Goal: Transaction & Acquisition: Obtain resource

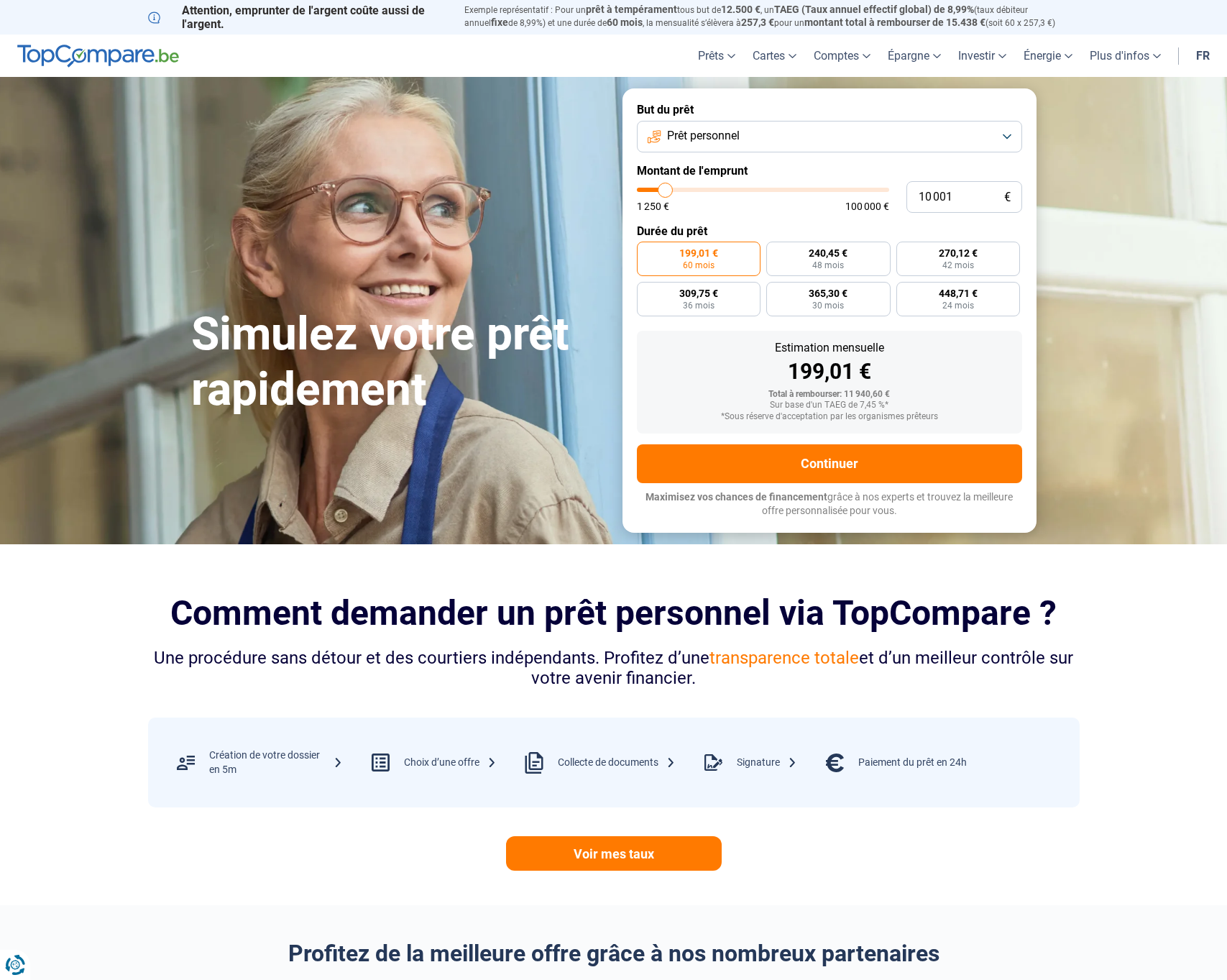
click at [722, 137] on span "Prêt personnel" at bounding box center [703, 136] width 73 height 16
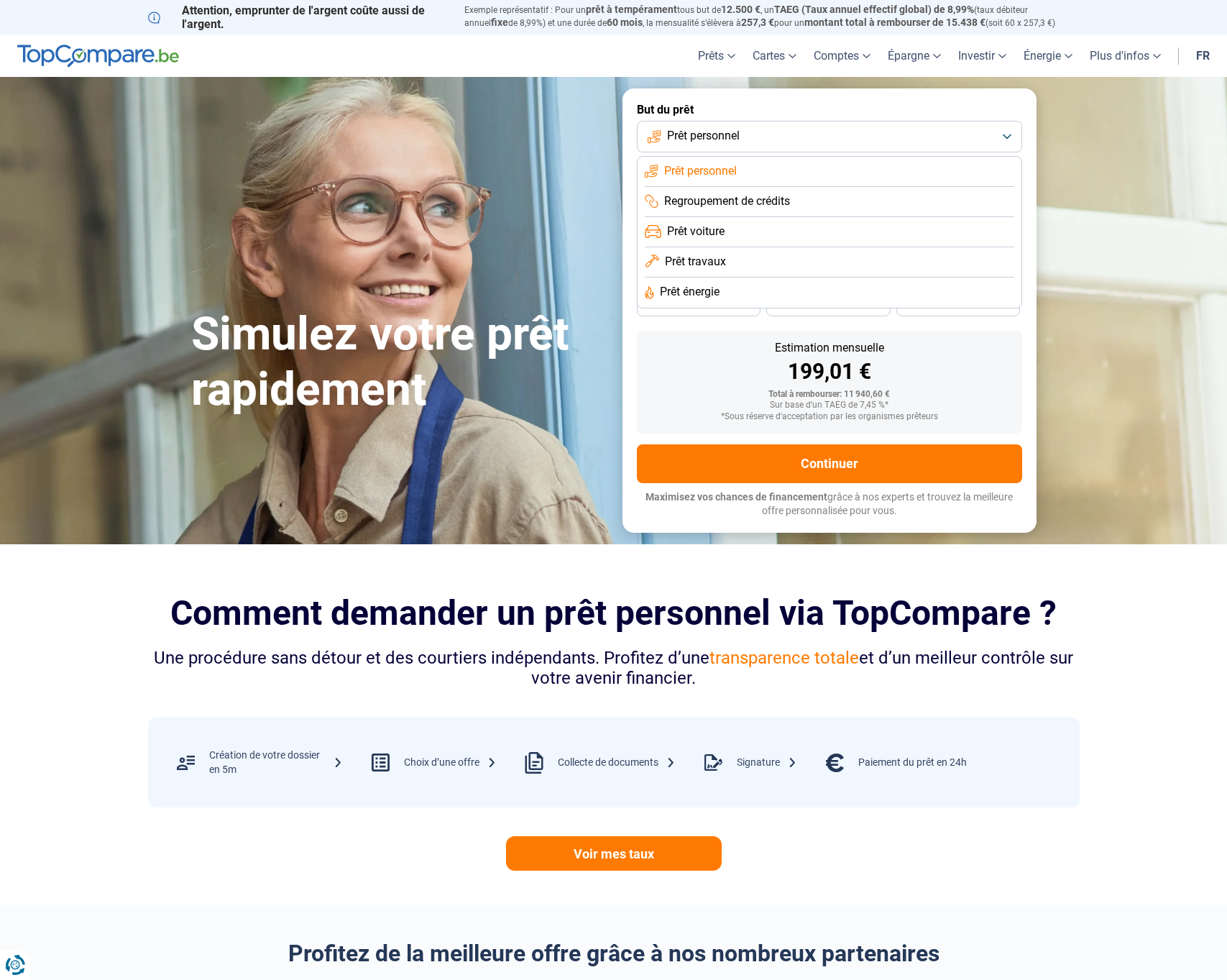
click at [722, 161] on li "Prêt personnel" at bounding box center [829, 171] width 369 height 31
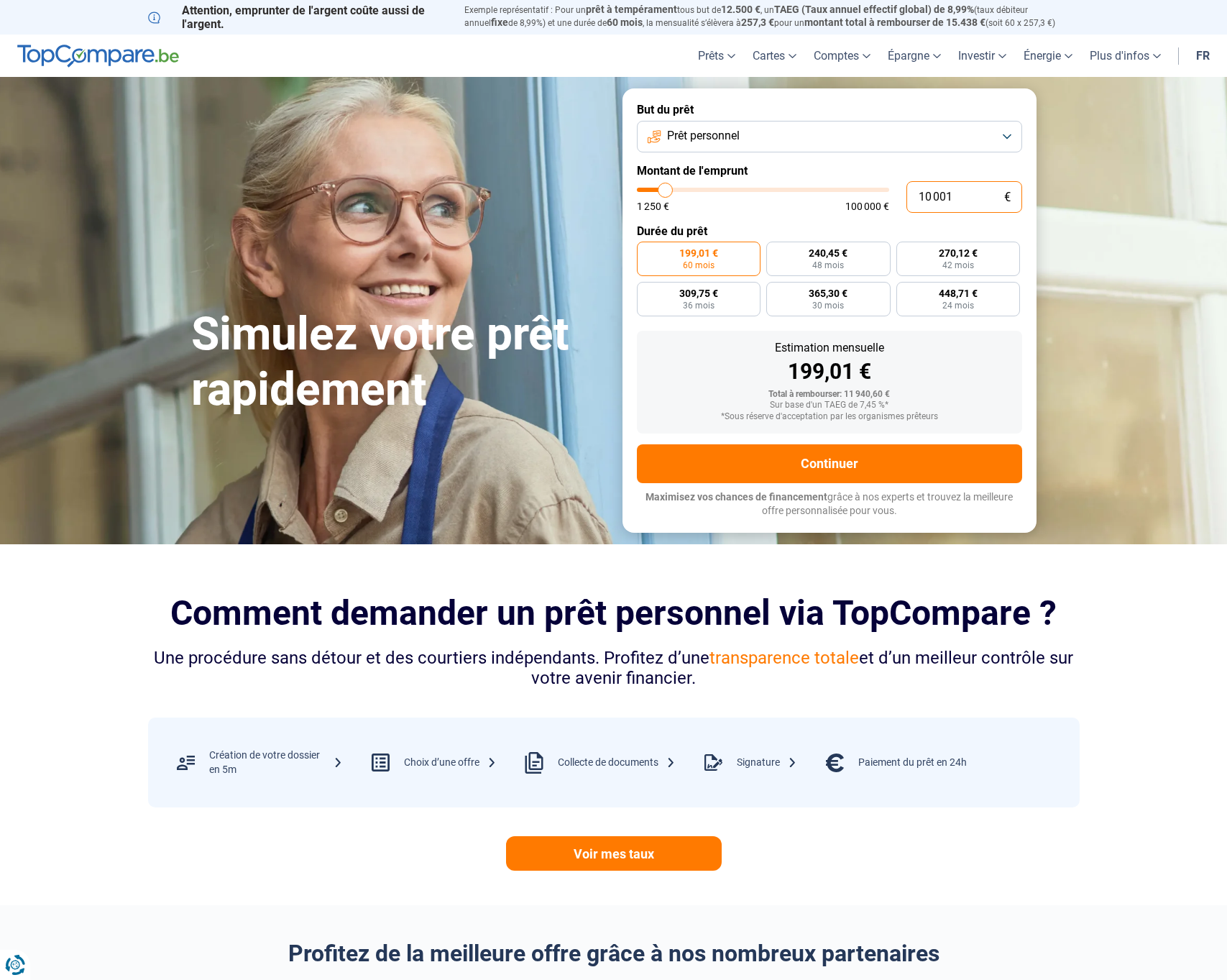
click at [942, 205] on input "10 001" at bounding box center [963, 197] width 115 height 32
drag, startPoint x: 959, startPoint y: 201, endPoint x: 814, endPoint y: 201, distance: 145.0
click at [814, 201] on div "10 001 € 1 250 € 100 000 €" at bounding box center [828, 197] width 385 height 32
type input "4"
type input "1250"
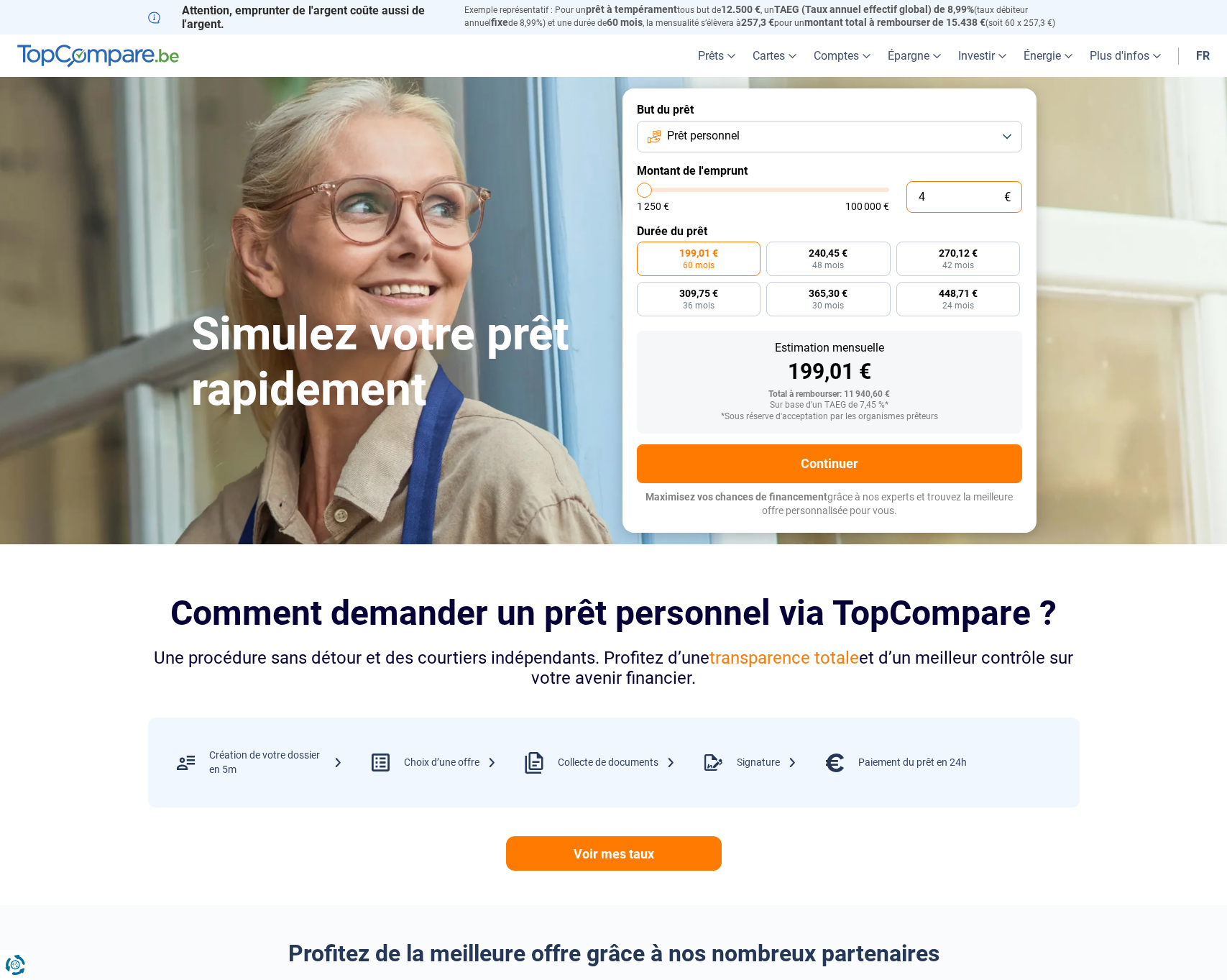
type input "46"
type input "1250"
type input "460"
type input "1250"
type input "4 600"
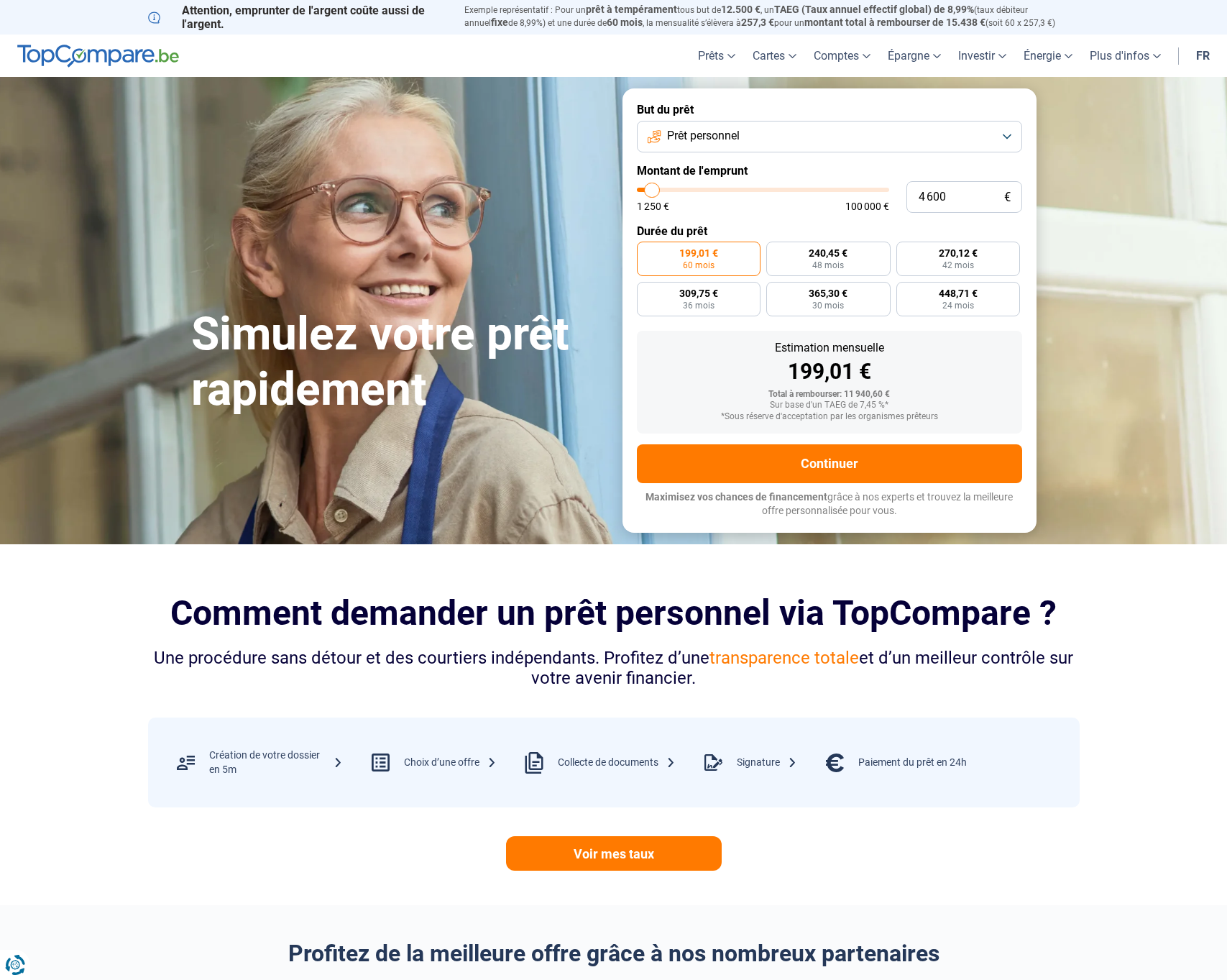
type input "4500"
radio input "true"
click at [833, 214] on form "But du prêt Prêt personnel Montant de l'emprunt 4 600 € 1 250 € 100 000 € Durée…" at bounding box center [829, 310] width 414 height 443
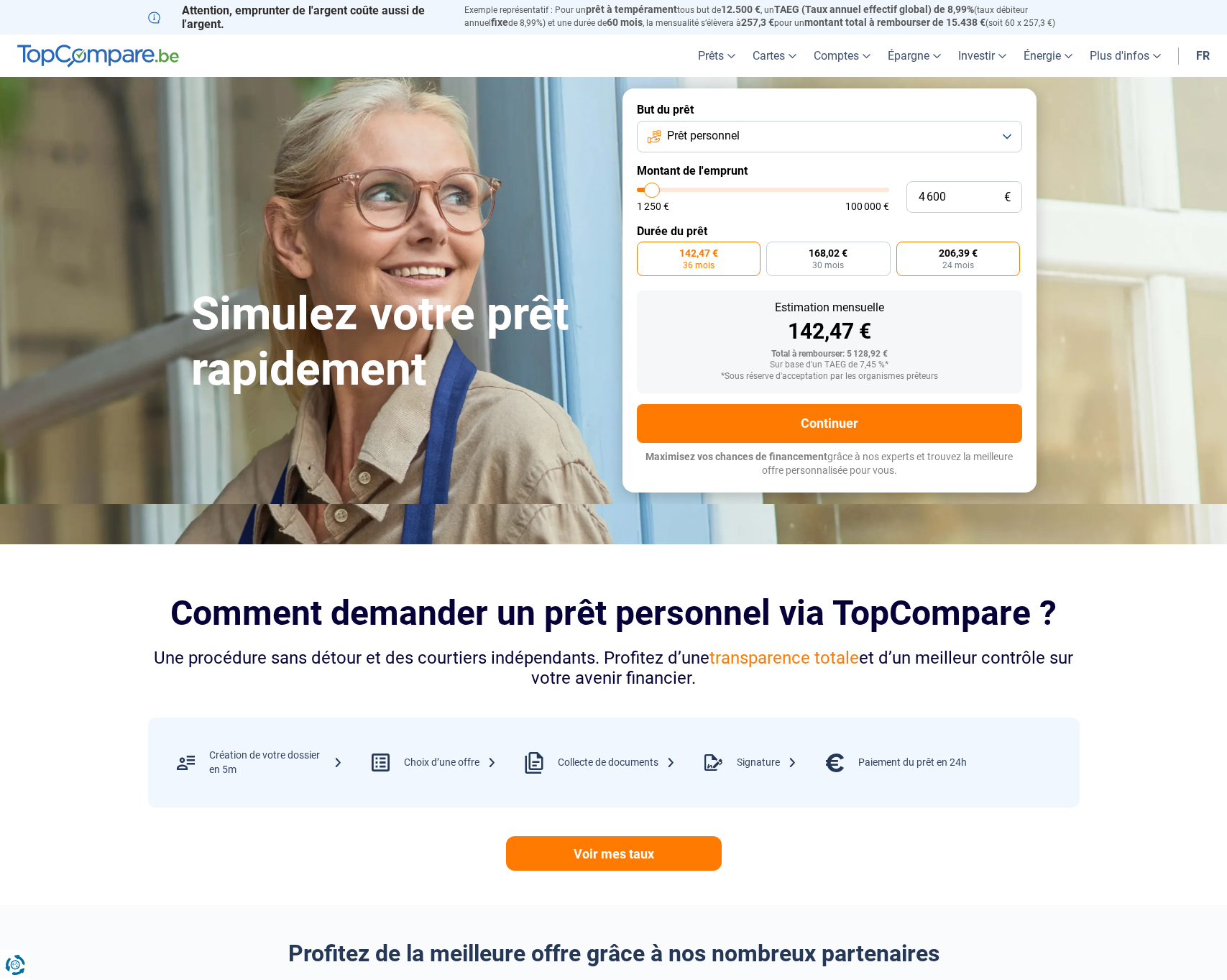
click at [951, 263] on span "24 mois" at bounding box center [958, 265] width 32 height 9
click at [905, 251] on input "206,39 € 24 mois" at bounding box center [900, 245] width 9 height 9
radio input "true"
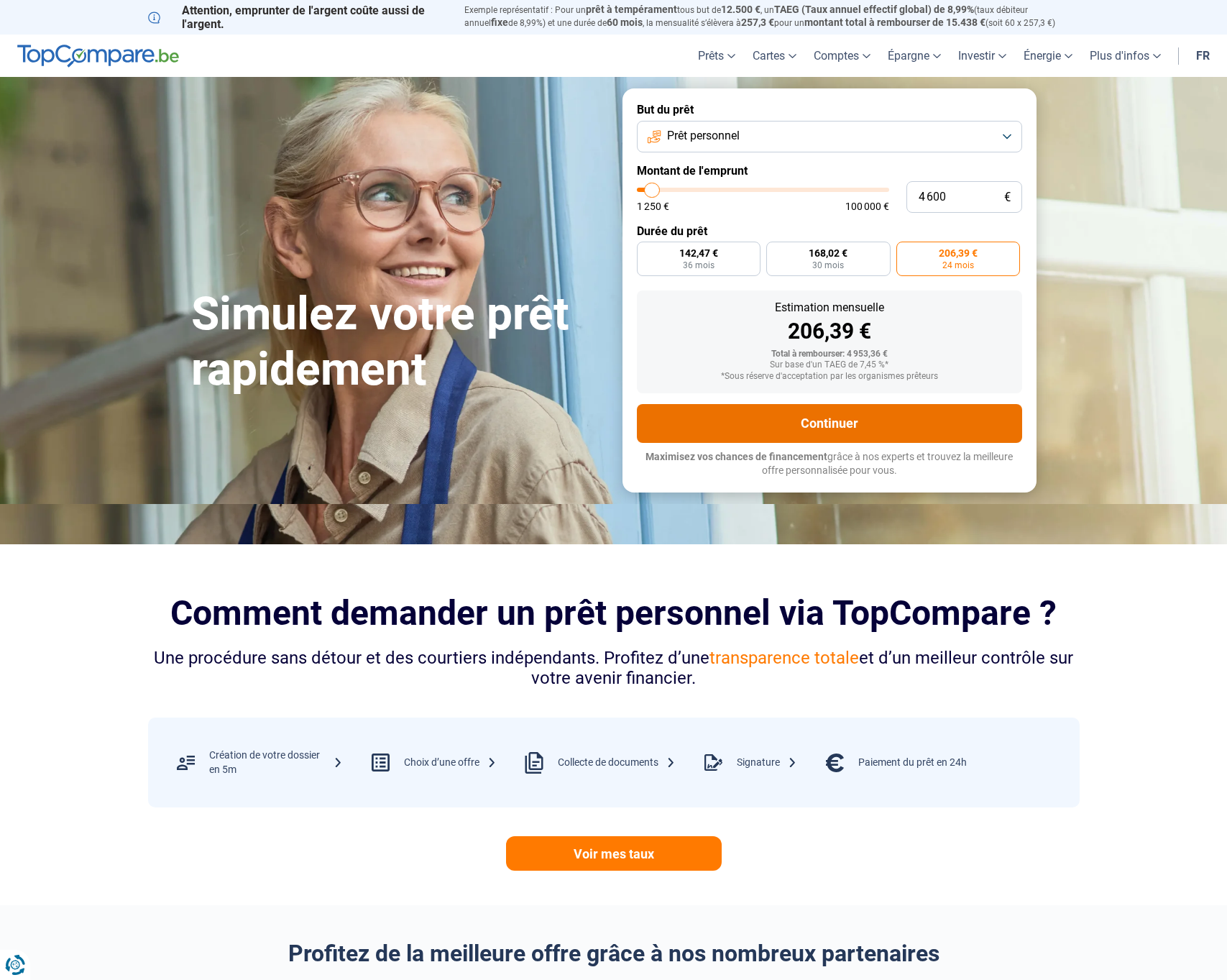
click at [883, 415] on button "Continuer" at bounding box center [828, 423] width 385 height 38
